Goal: Task Accomplishment & Management: Complete application form

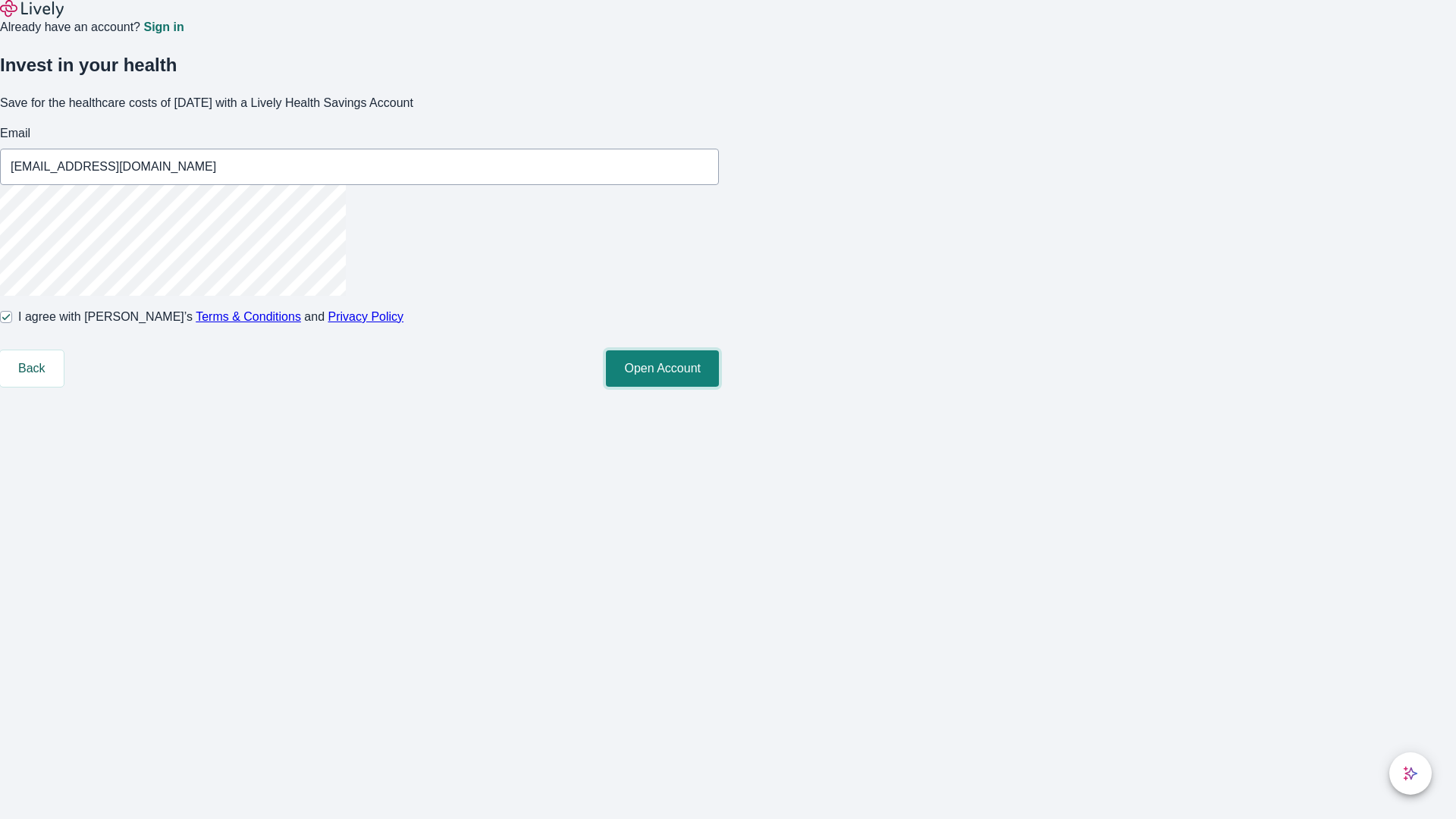
click at [719, 387] on button "Open Account" at bounding box center [662, 368] width 113 height 37
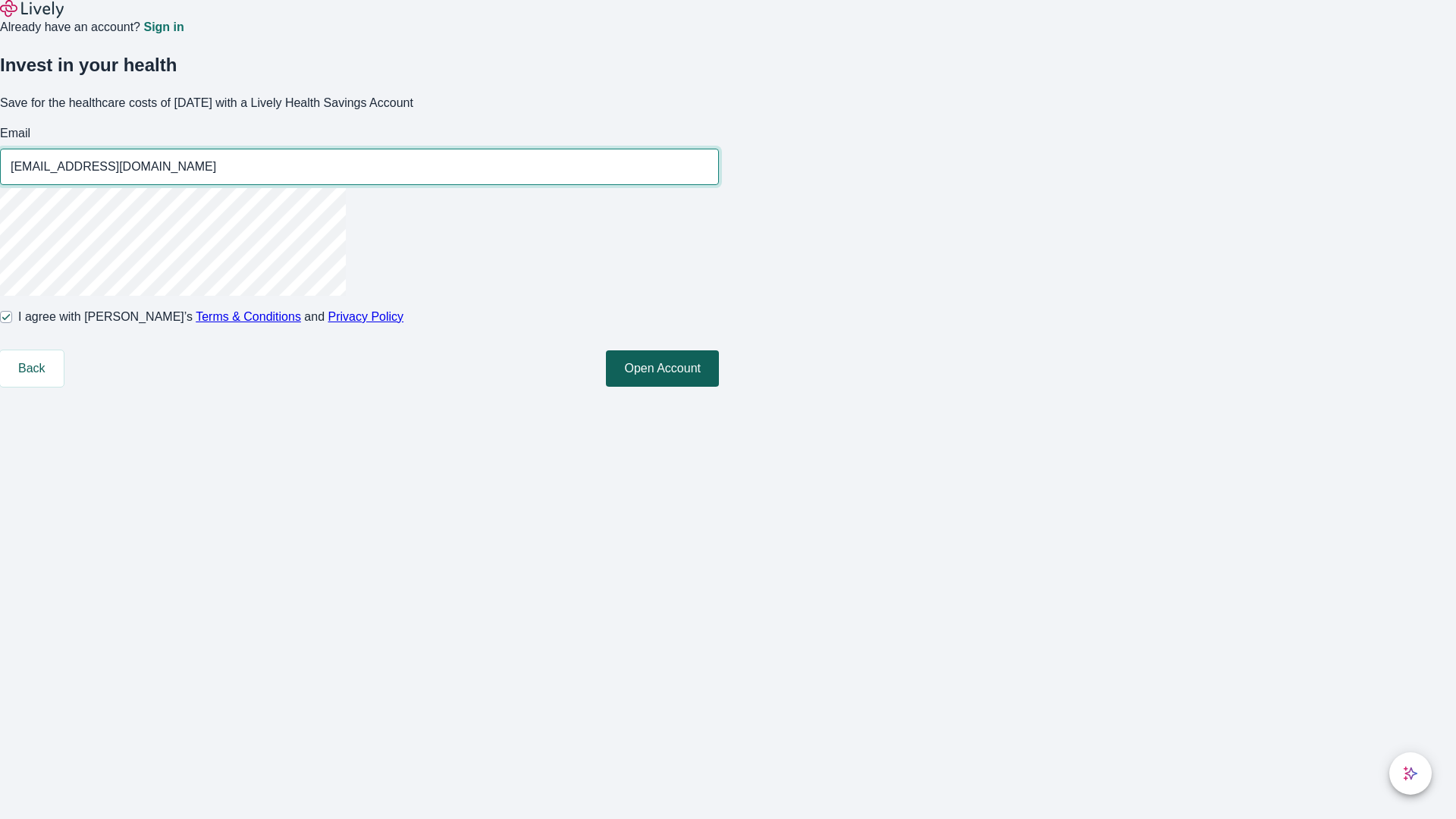
type input "[EMAIL_ADDRESS][DOMAIN_NAME]"
click at [12, 323] on input "I agree with Lively’s Terms & Conditions and Privacy Policy" at bounding box center [6, 317] width 12 height 12
checkbox input "false"
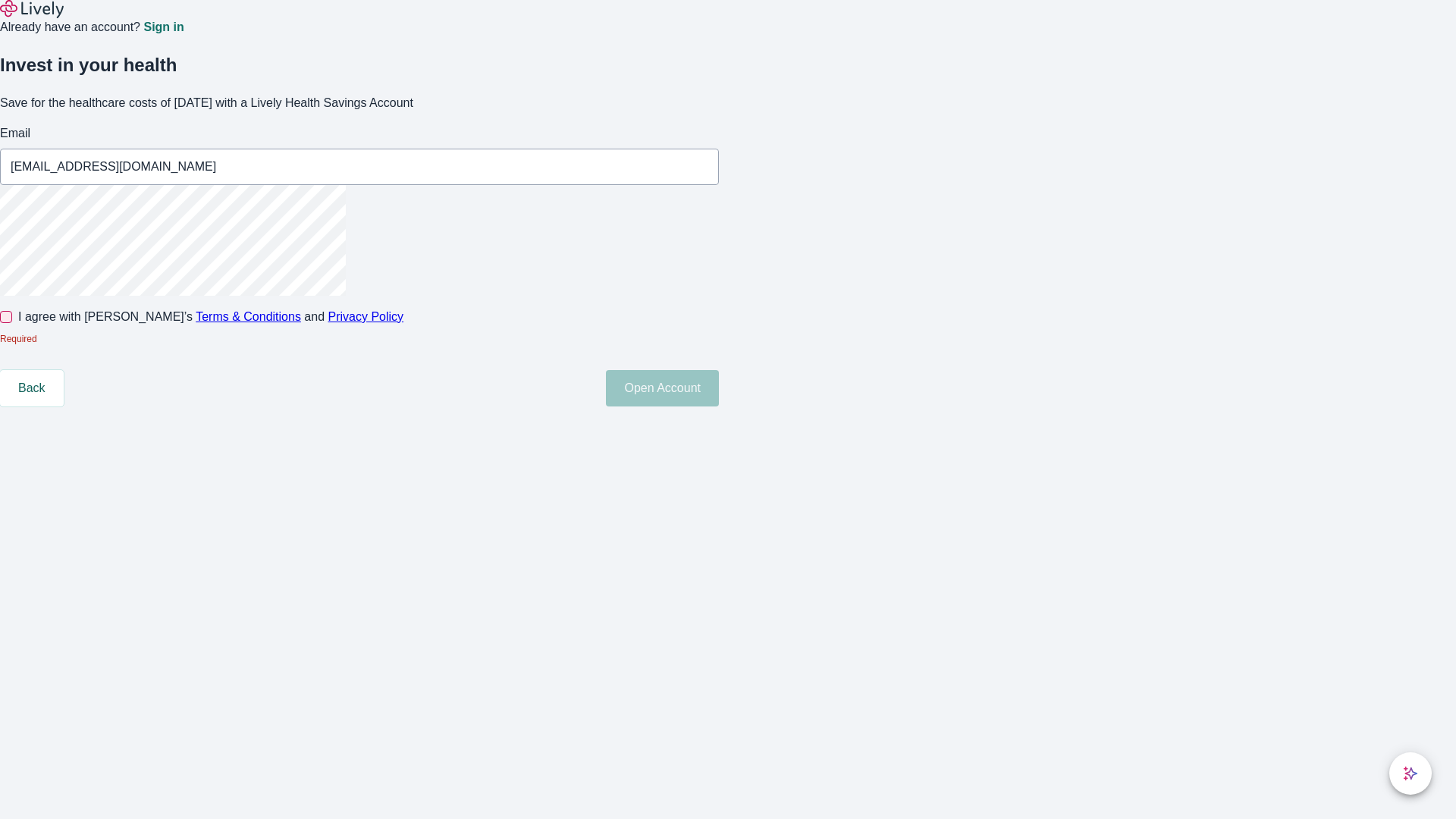
type input "[EMAIL_ADDRESS][DOMAIN_NAME]"
click at [12, 323] on input "I agree with Lively’s Terms & Conditions and Privacy Policy" at bounding box center [6, 317] width 12 height 12
checkbox input "true"
click at [719, 407] on button "Open Account" at bounding box center [662, 388] width 113 height 37
